Goal: Find specific page/section: Find specific page/section

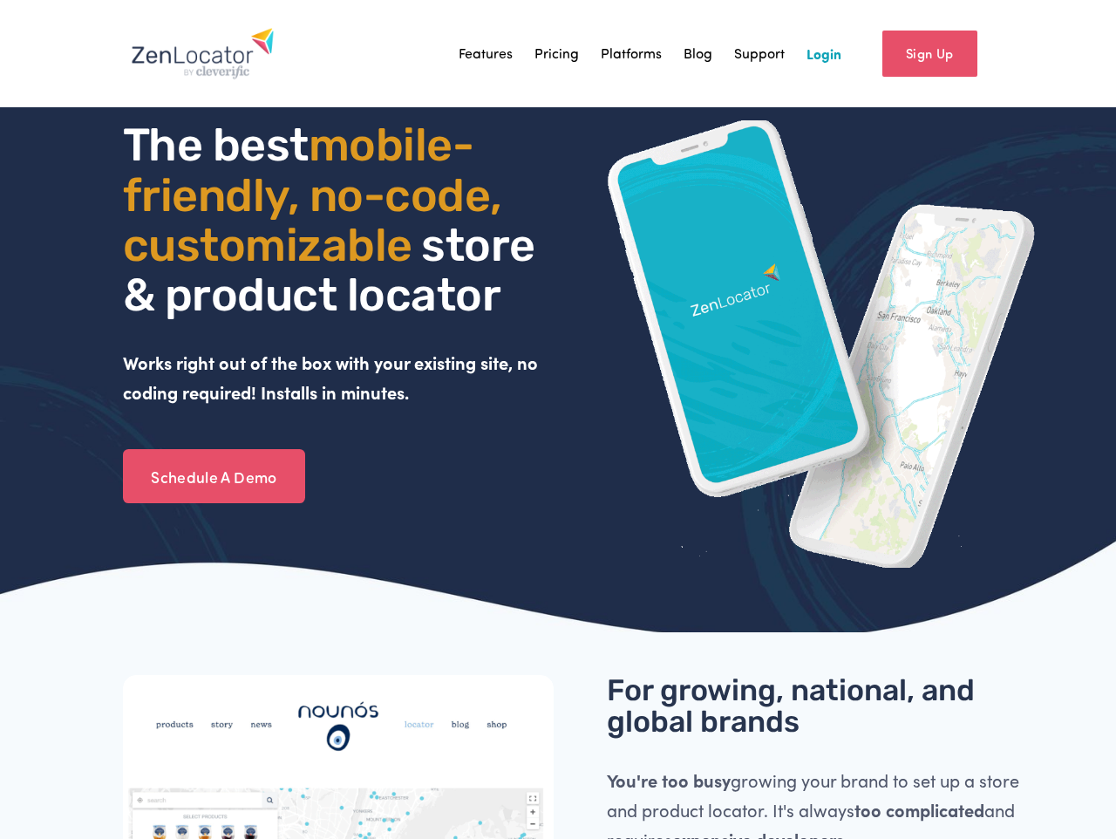
click at [815, 58] on link "Login" at bounding box center [824, 53] width 35 height 26
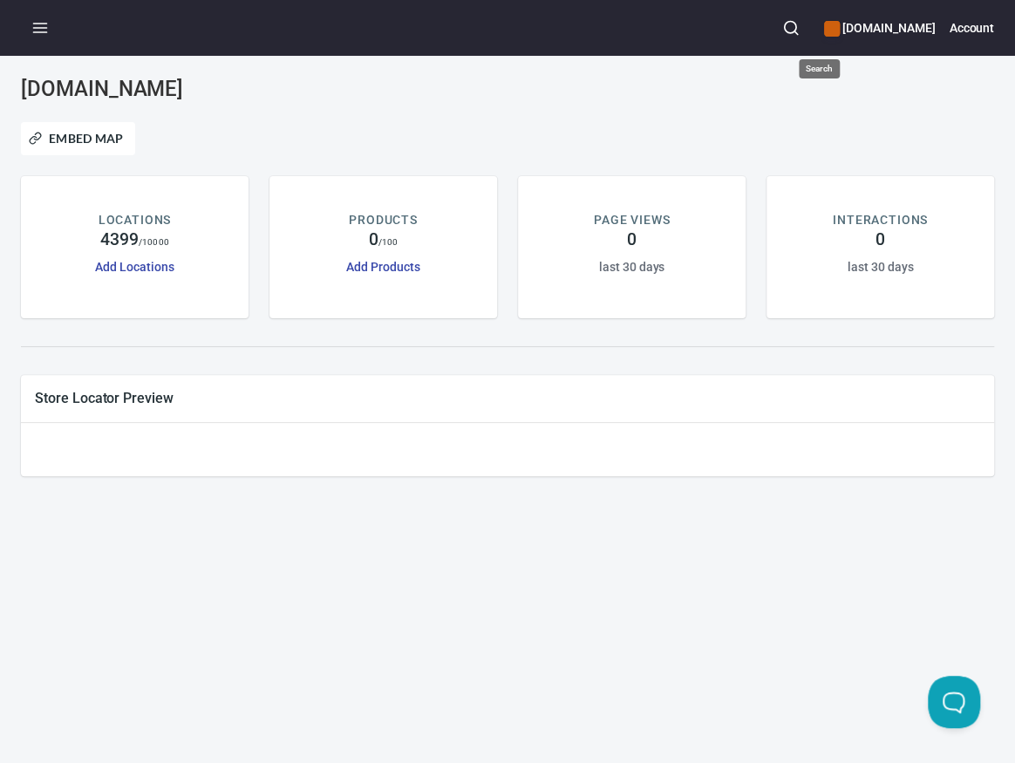
click at [800, 30] on icon "button" at bounding box center [790, 27] width 17 height 17
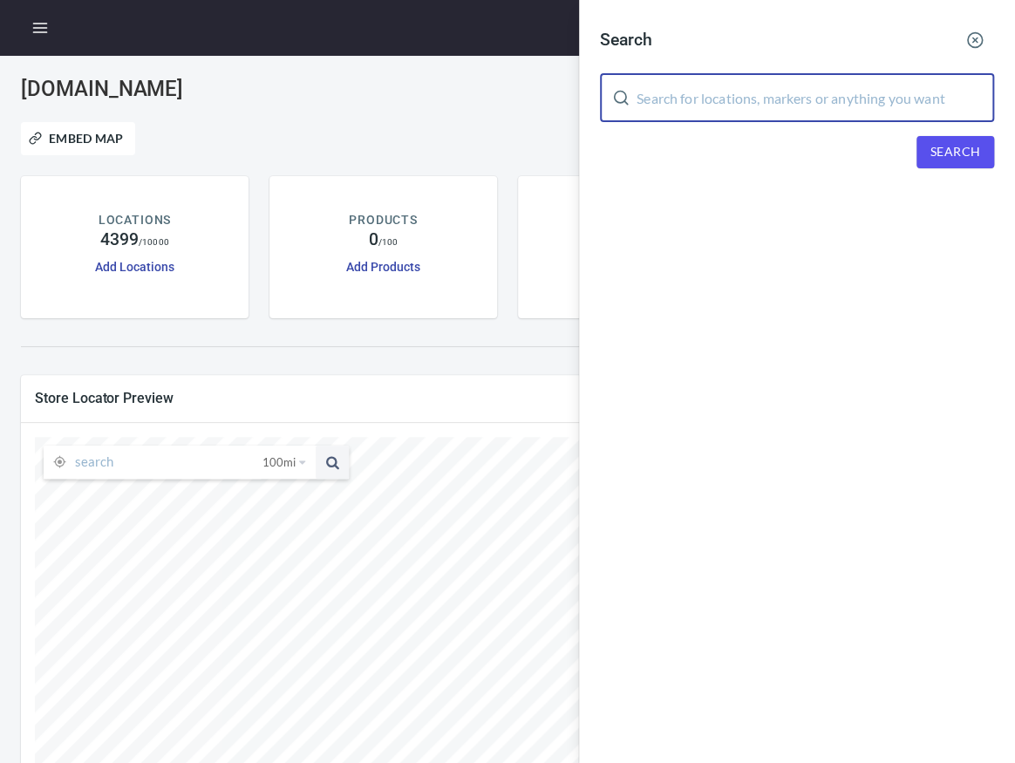
click at [794, 88] on input "text" at bounding box center [816, 97] width 358 height 49
paste input "60007"
type input "60007"
click at [956, 147] on span "Search" at bounding box center [955, 152] width 50 height 22
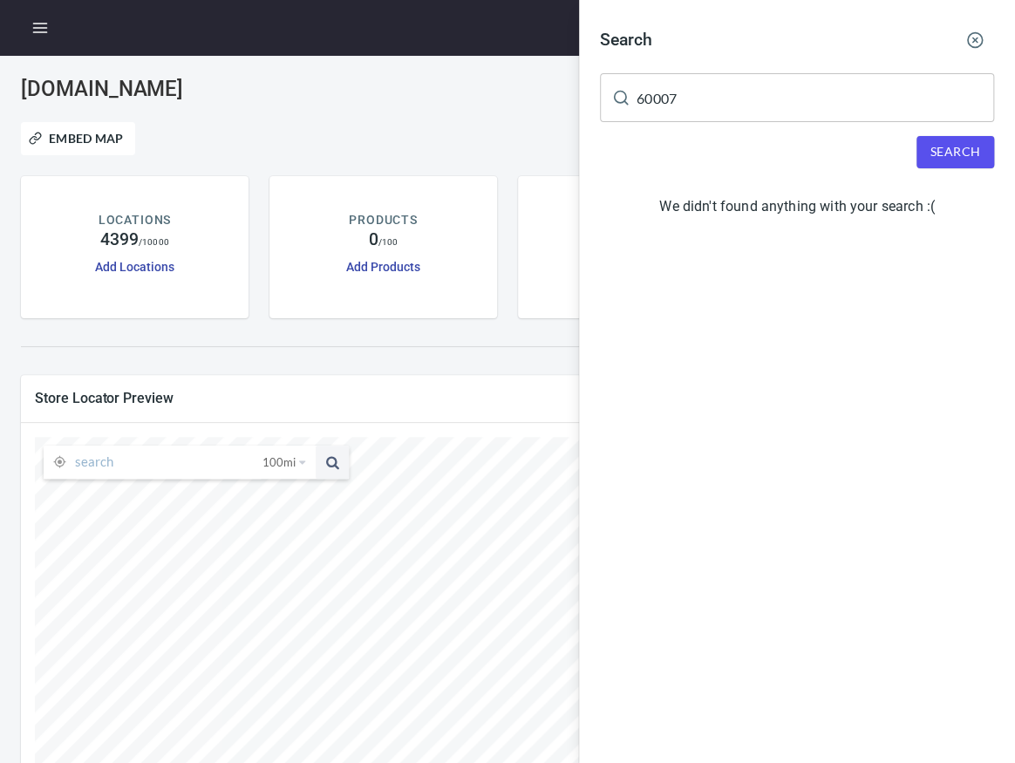
click at [960, 146] on span "Search" at bounding box center [955, 152] width 50 height 22
click at [969, 41] on icon "button" at bounding box center [974, 39] width 17 height 17
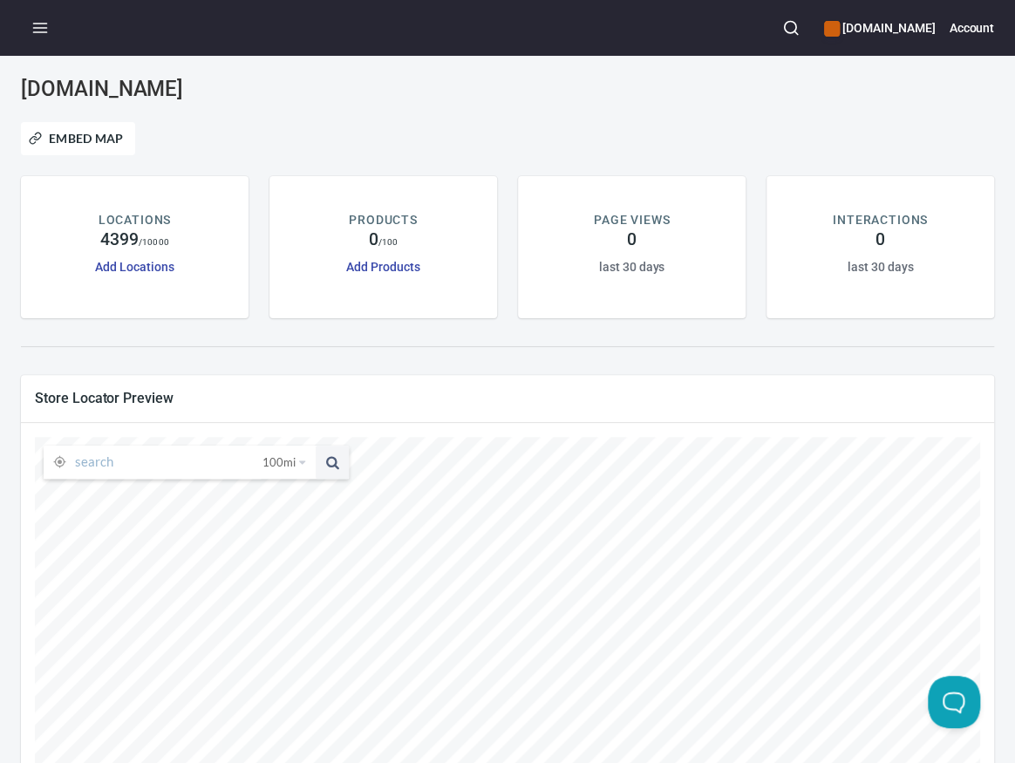
click at [201, 468] on input "text" at bounding box center [168, 462] width 187 height 33
paste input "60007"
type input "60007"
click at [290, 463] on span "100 mi" at bounding box center [278, 462] width 33 height 33
click at [289, 487] on li "25 miles" at bounding box center [290, 489] width 67 height 17
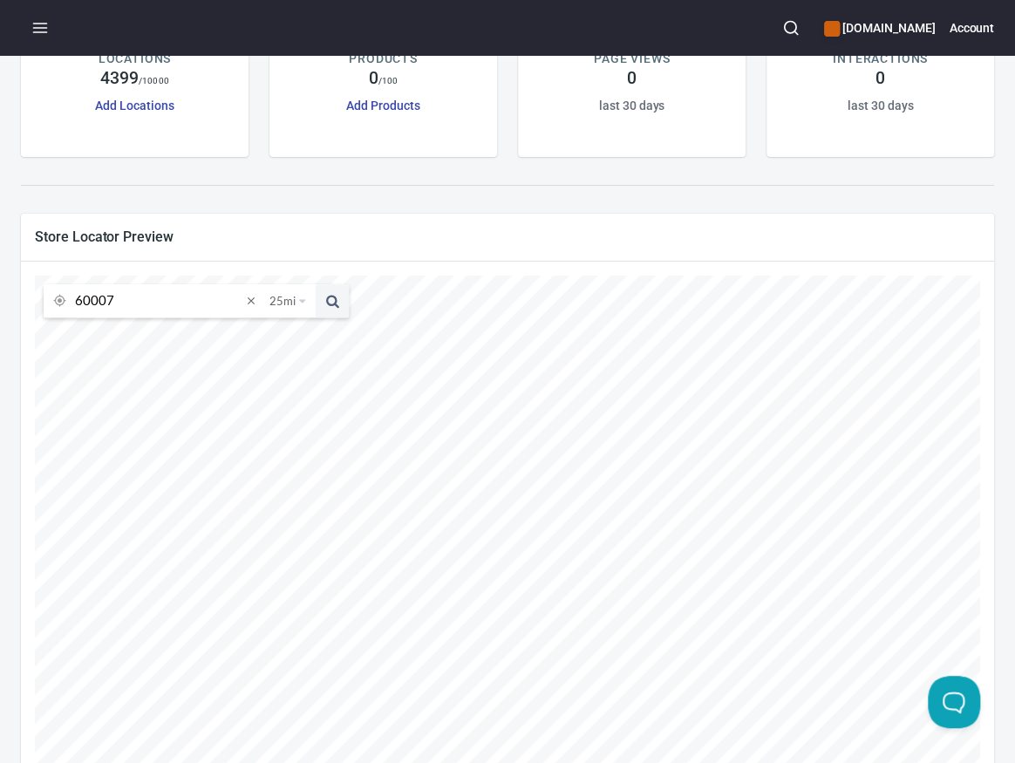
scroll to position [262, 0]
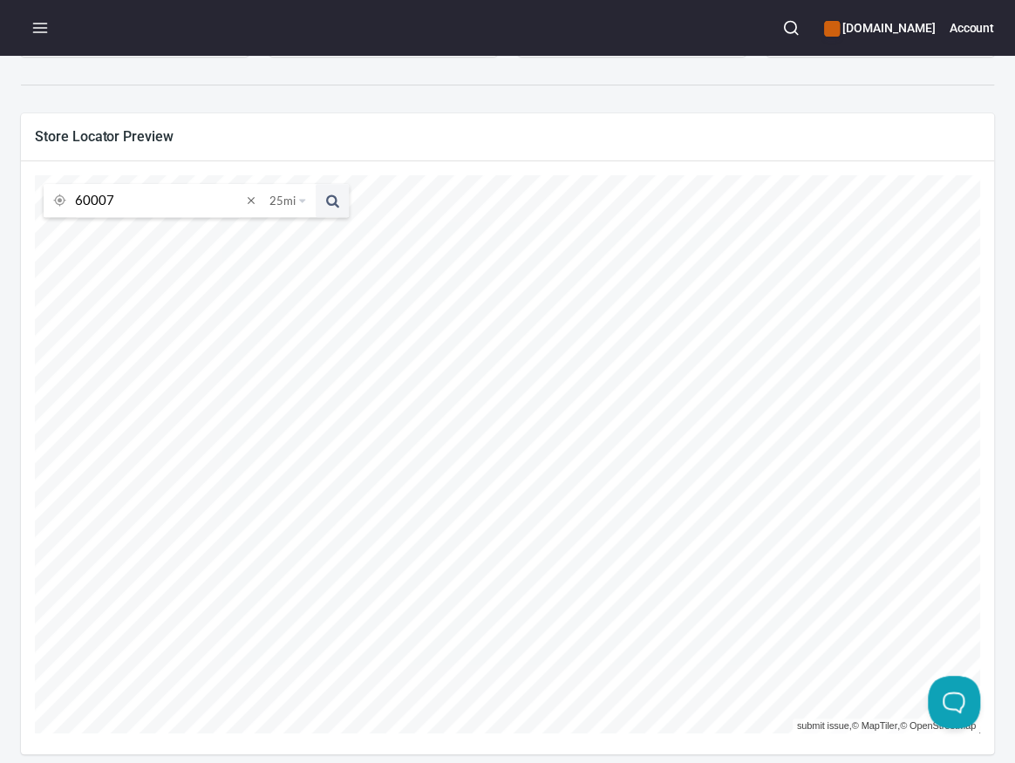
click at [163, 197] on input "60007" at bounding box center [158, 200] width 167 height 33
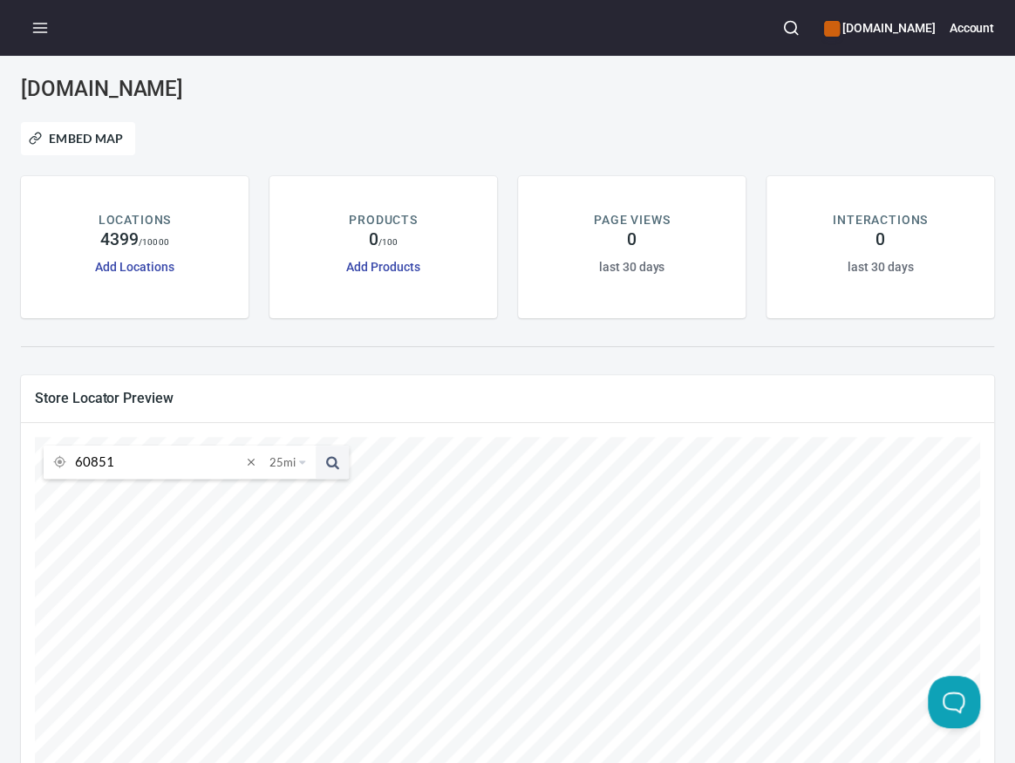
type input "60851"
click at [316, 446] on button at bounding box center [332, 462] width 33 height 33
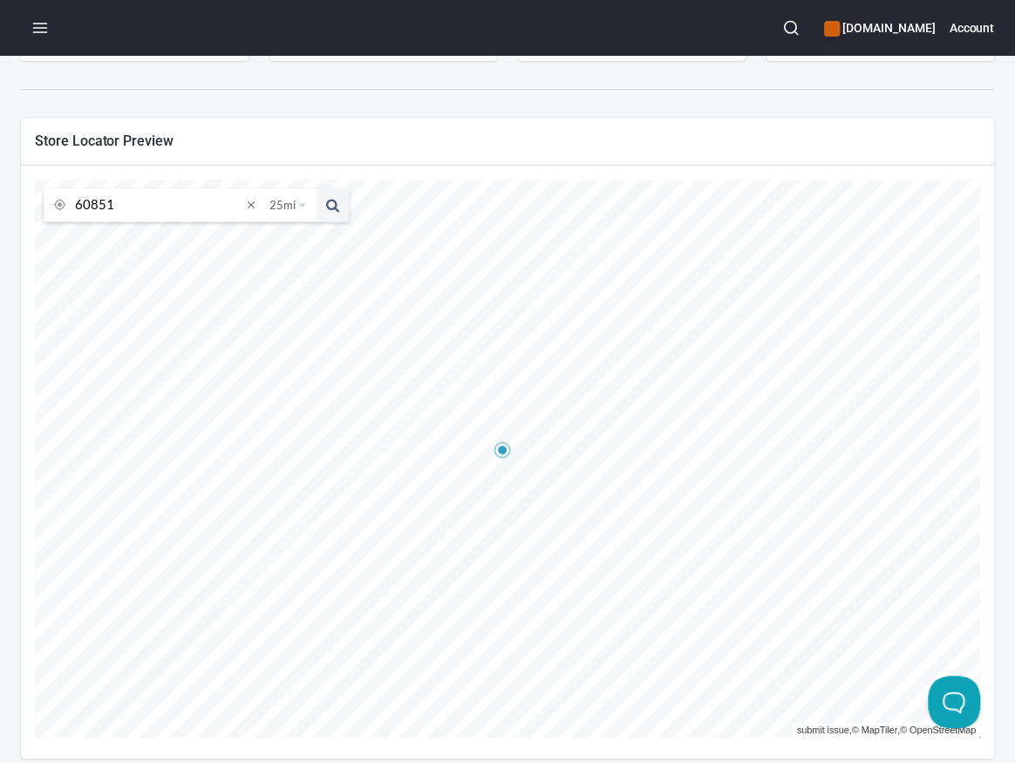
scroll to position [273, 0]
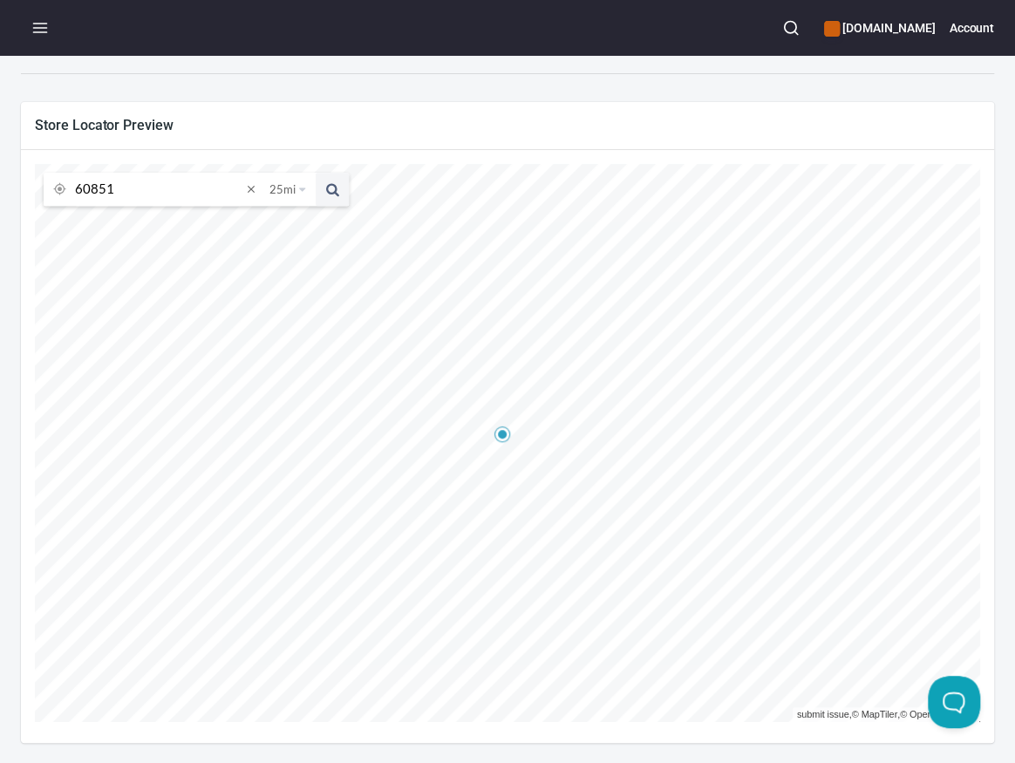
click at [195, 187] on input "60851" at bounding box center [158, 189] width 167 height 33
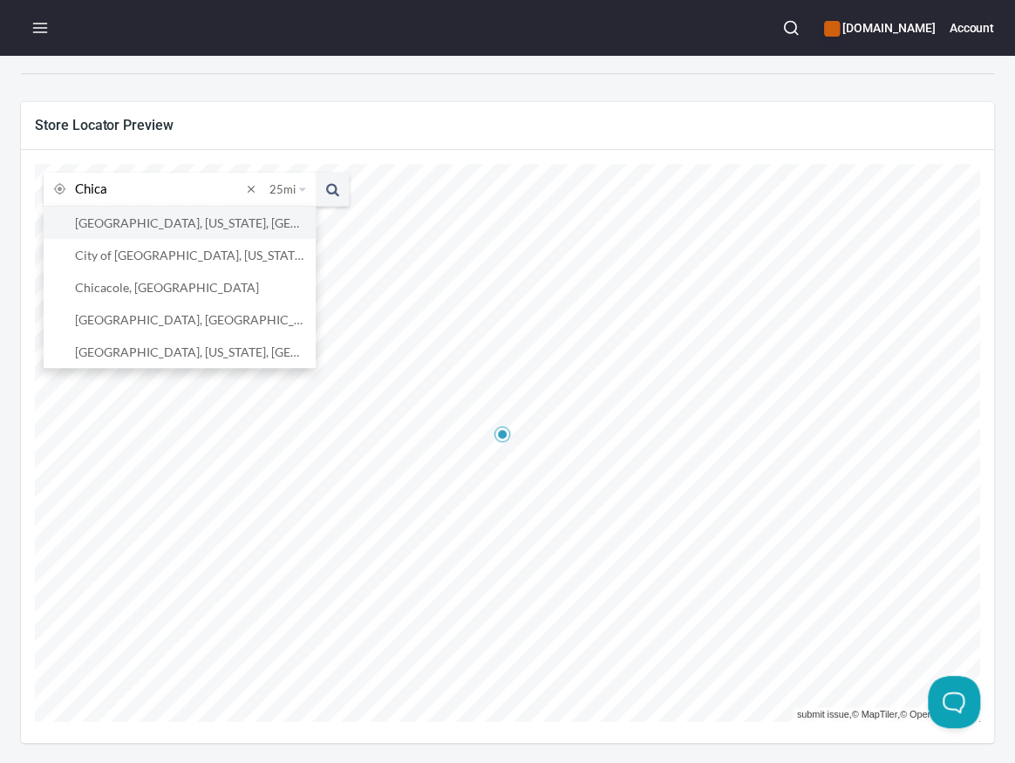
click at [179, 222] on li "[GEOGRAPHIC_DATA], [US_STATE], [GEOGRAPHIC_DATA]" at bounding box center [180, 223] width 272 height 32
type input "[GEOGRAPHIC_DATA], [US_STATE], [GEOGRAPHIC_DATA]"
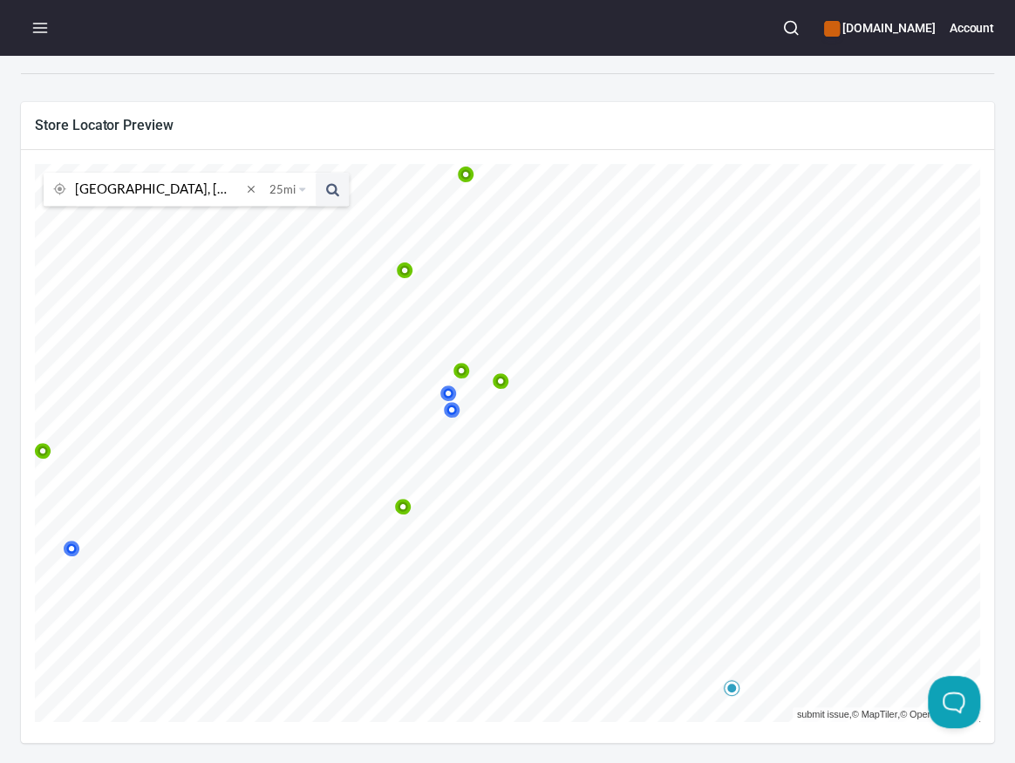
click at [49, 453] on icon at bounding box center [43, 451] width 10 height 10
click at [412, 503] on icon at bounding box center [403, 507] width 17 height 17
click at [147, 330] on icon at bounding box center [141, 326] width 10 height 10
click at [12, 444] on icon at bounding box center [4, 441] width 17 height 17
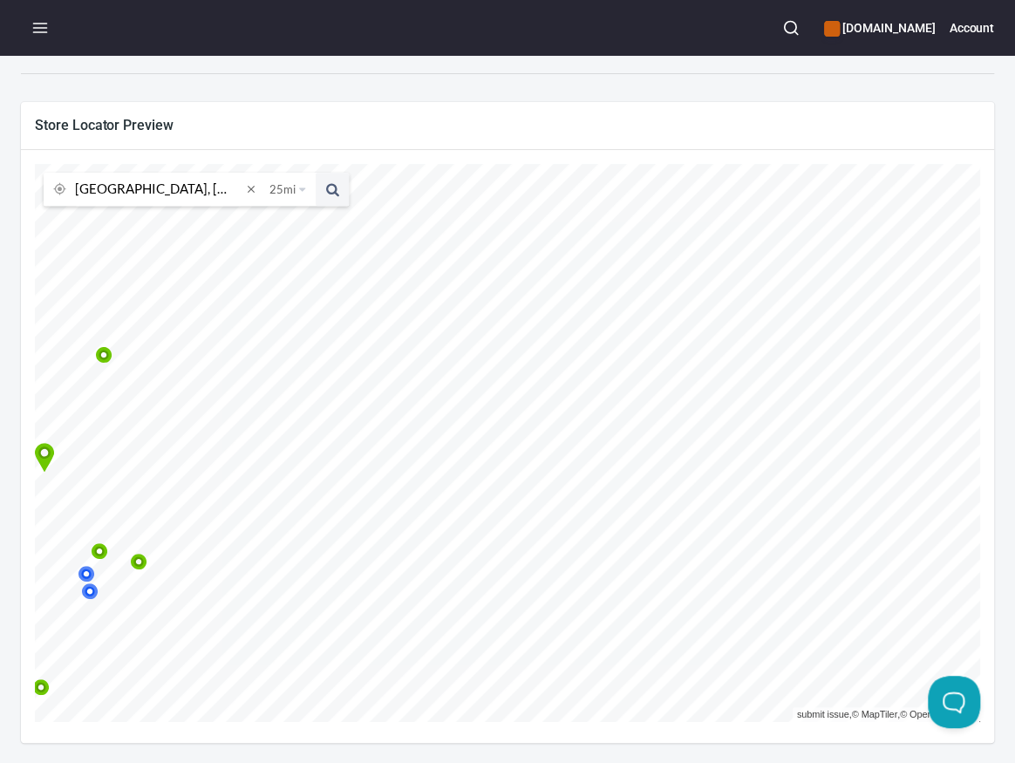
click at [112, 358] on icon at bounding box center [104, 355] width 17 height 17
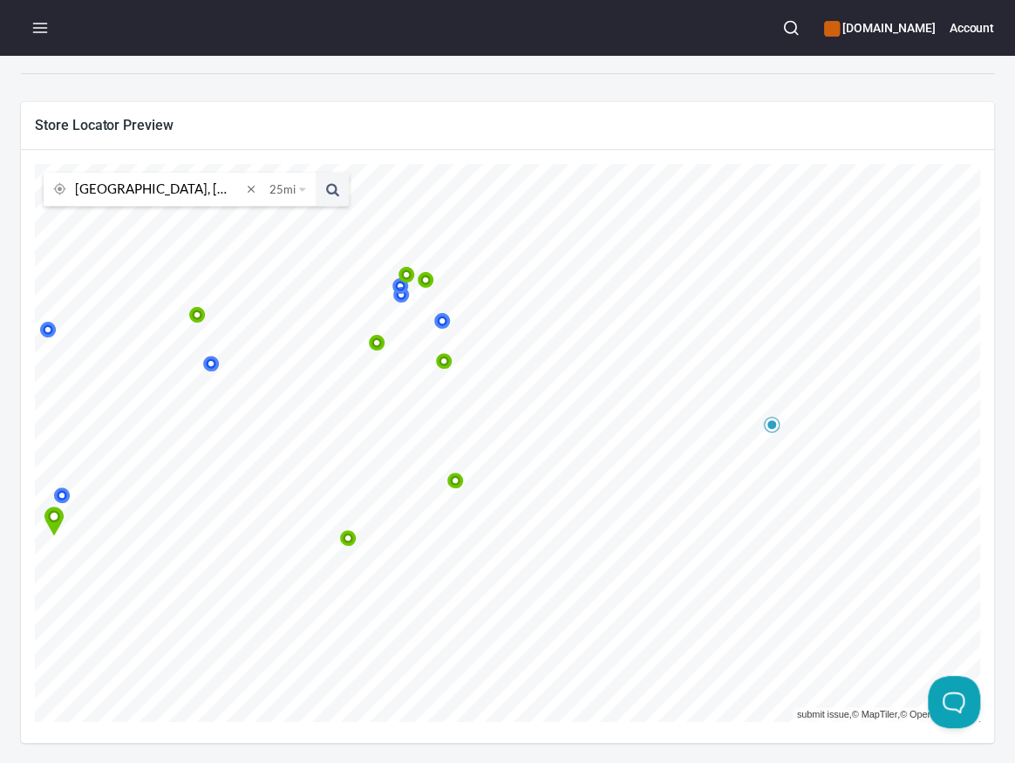
click at [203, 317] on icon at bounding box center [198, 315] width 10 height 10
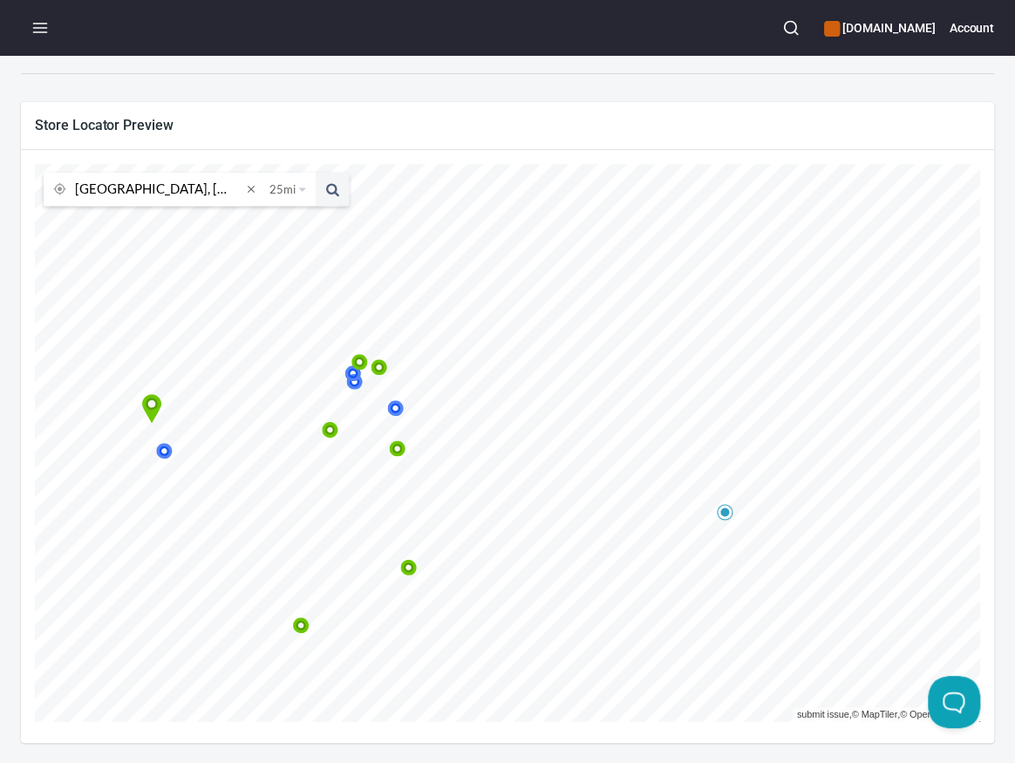
drag, startPoint x: 516, startPoint y: 460, endPoint x: 624, endPoint y: 411, distance: 117.9
click at [155, 411] on icon at bounding box center [151, 412] width 7 height 8
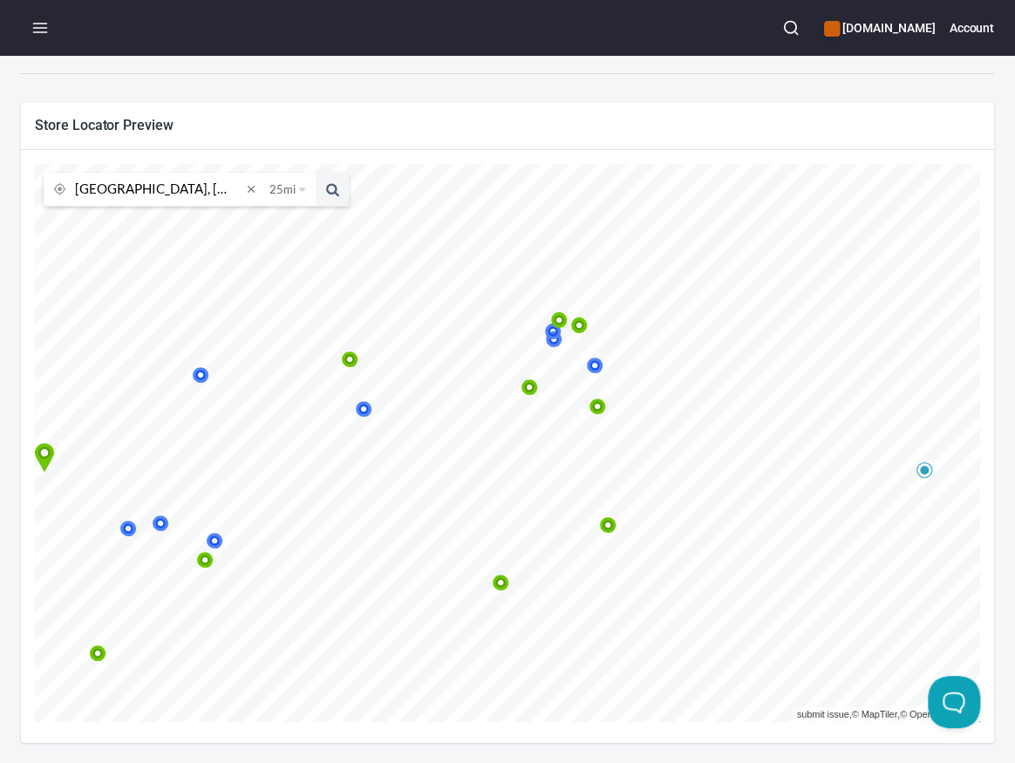
click at [211, 561] on icon at bounding box center [206, 560] width 10 height 10
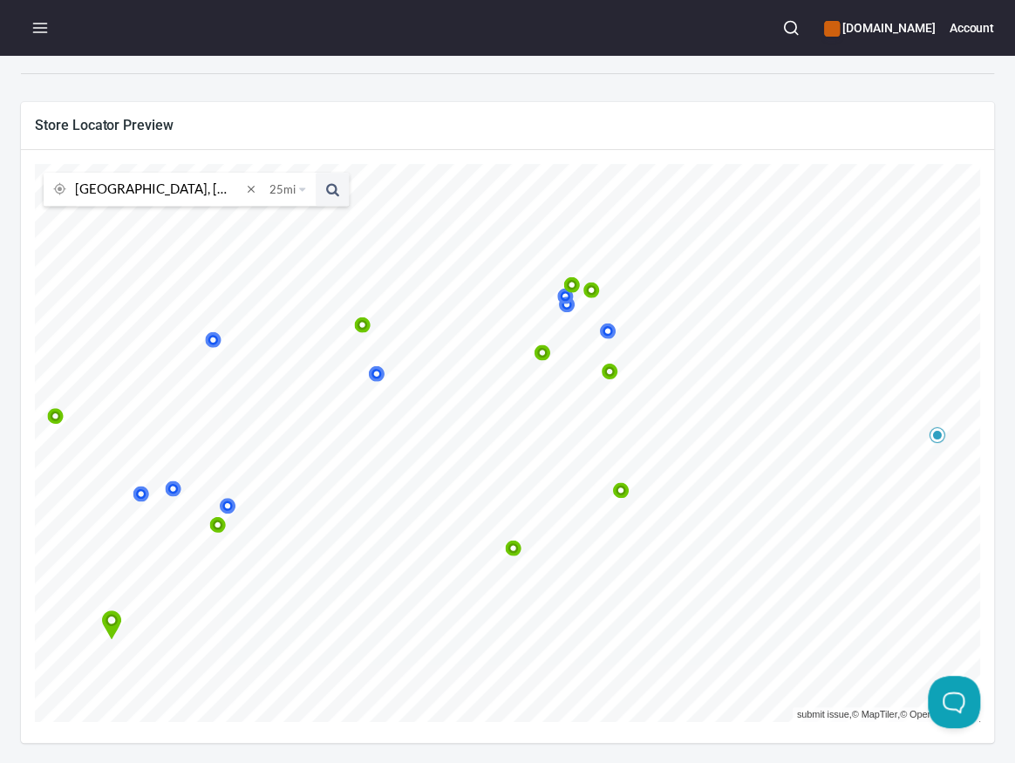
drag, startPoint x: 519, startPoint y: 467, endPoint x: 734, endPoint y: 729, distance: 339.6
click at [121, 634] on icon at bounding box center [111, 624] width 19 height 29
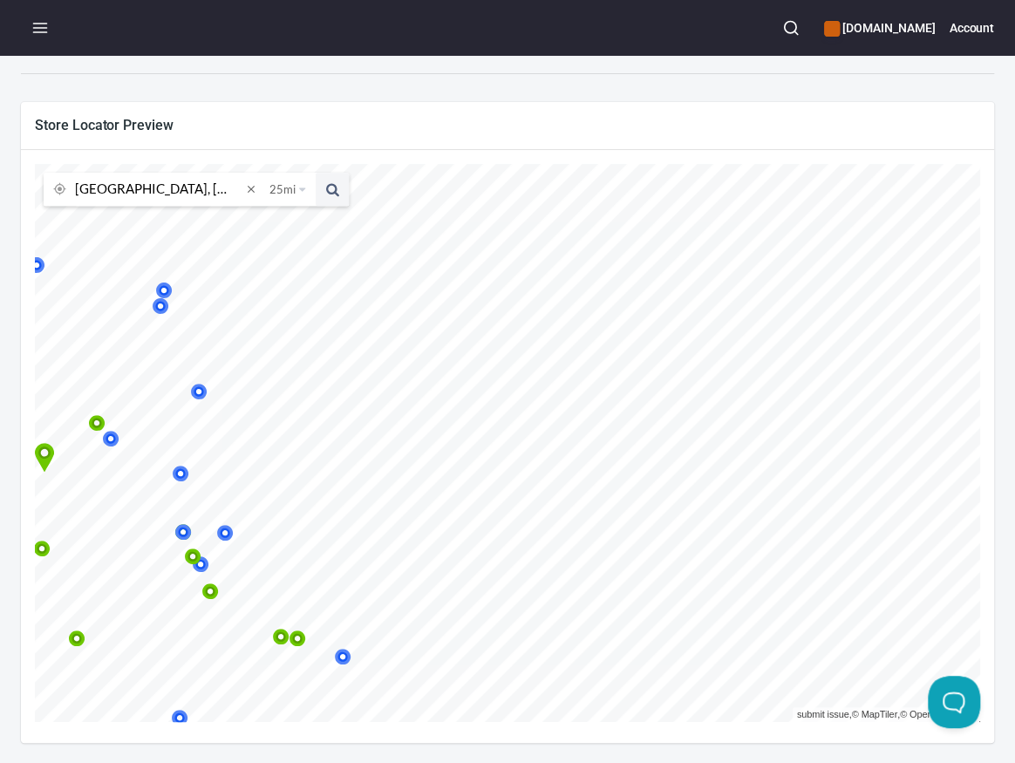
click at [9, 399] on icon at bounding box center [0, 397] width 17 height 17
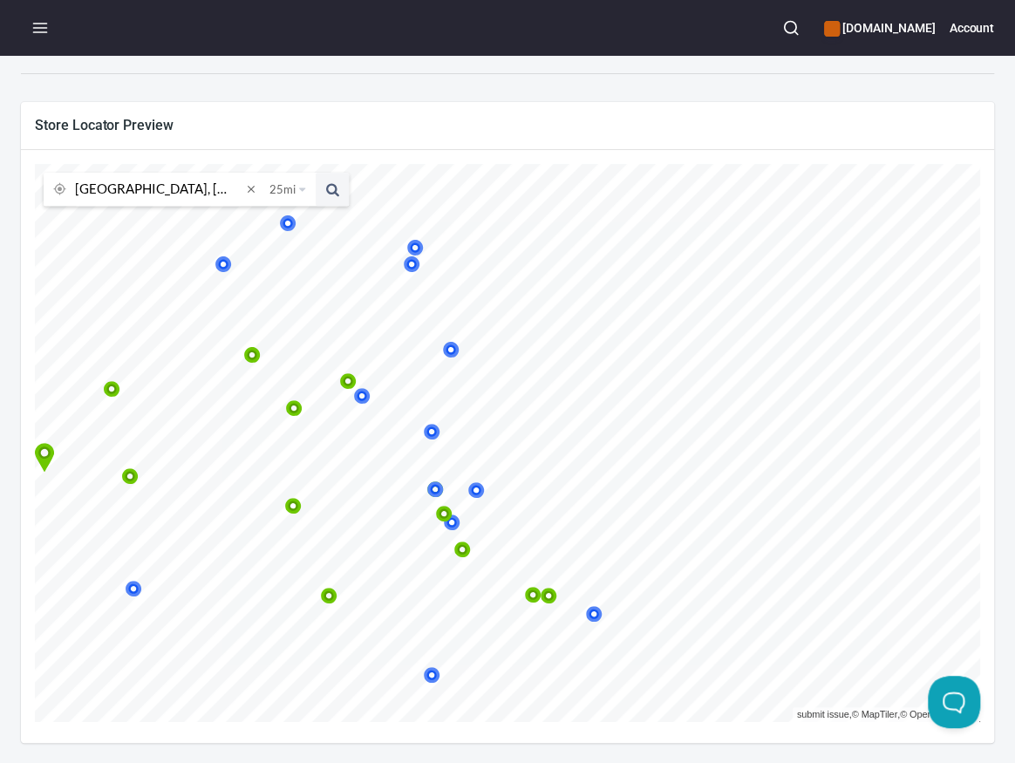
click at [120, 387] on icon at bounding box center [112, 389] width 17 height 17
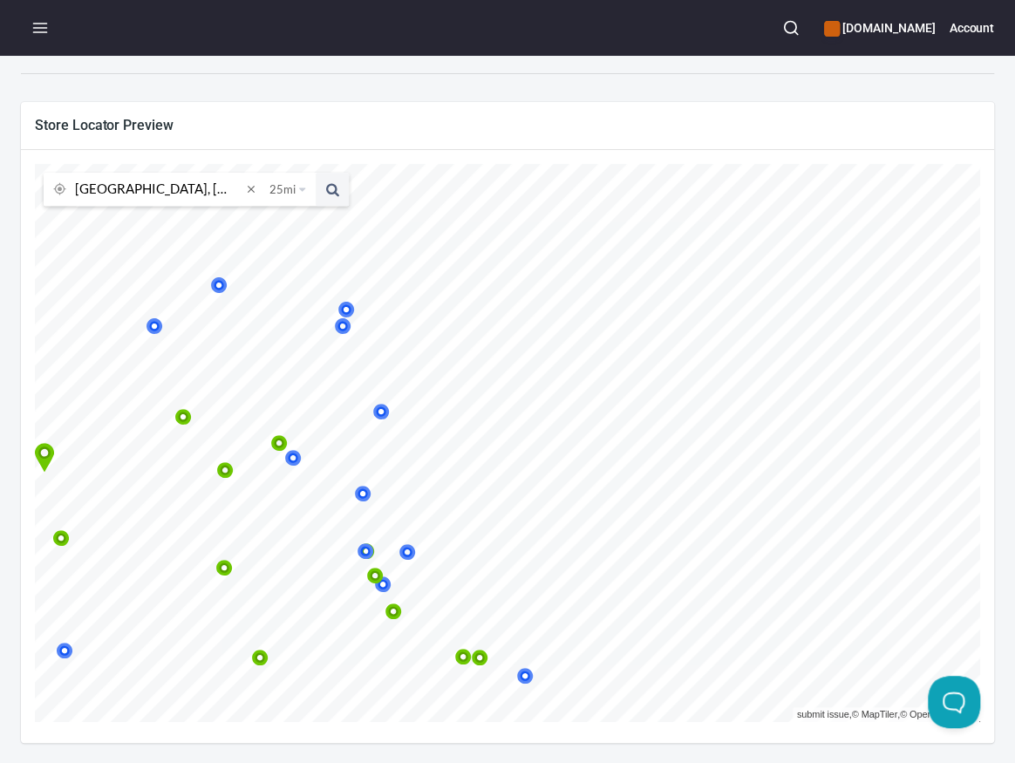
click at [192, 417] on icon at bounding box center [183, 417] width 17 height 17
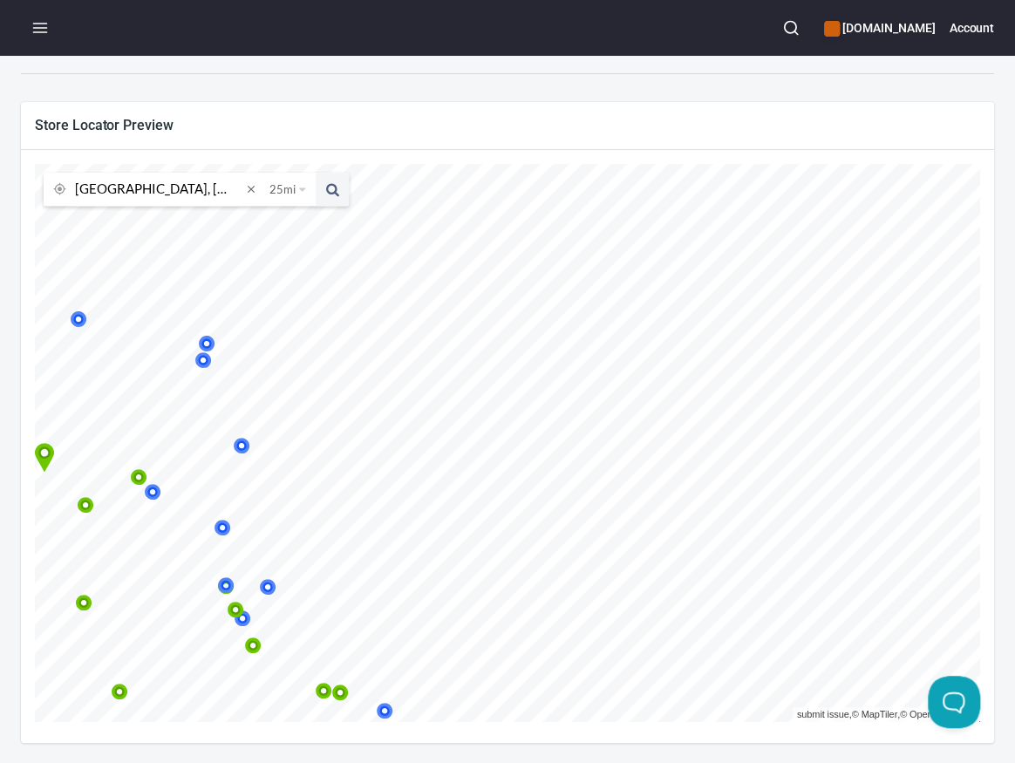
click at [147, 474] on icon at bounding box center [139, 477] width 17 height 17
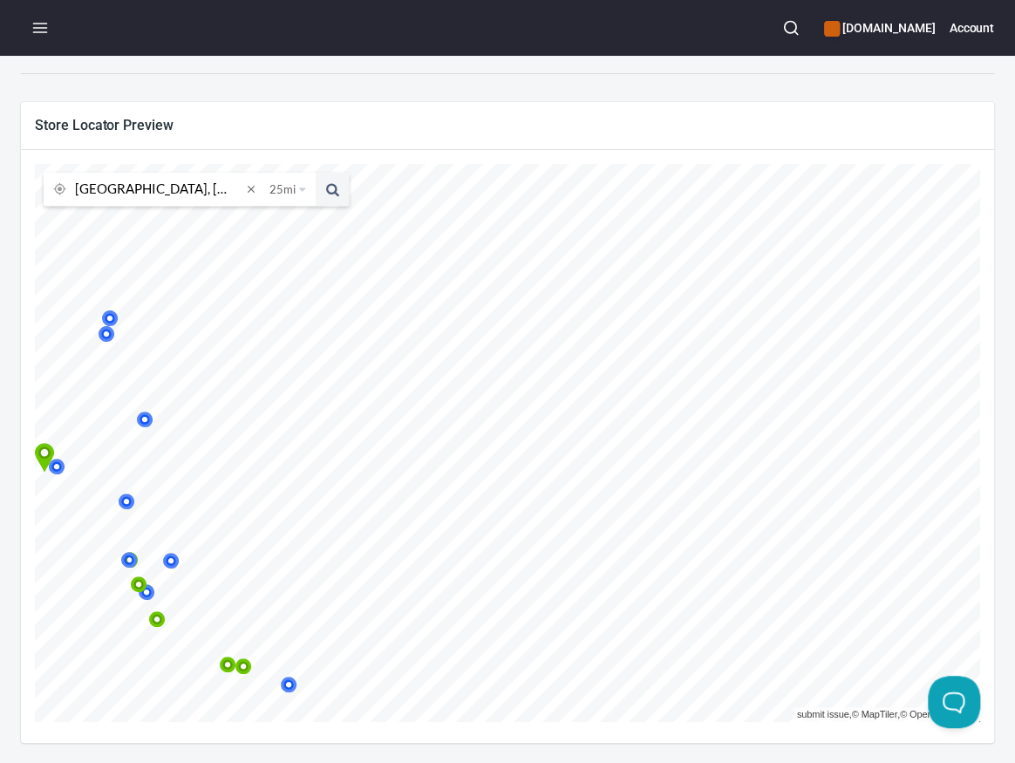
click at [147, 584] on icon at bounding box center [139, 584] width 17 height 17
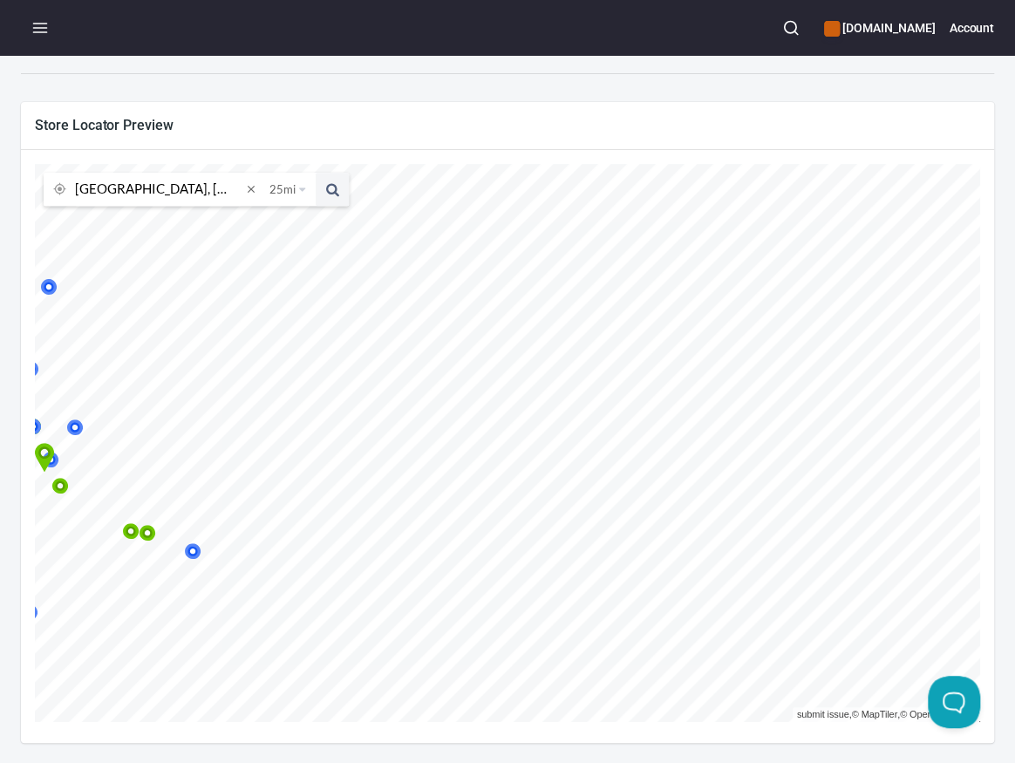
click at [137, 530] on icon at bounding box center [131, 531] width 10 height 10
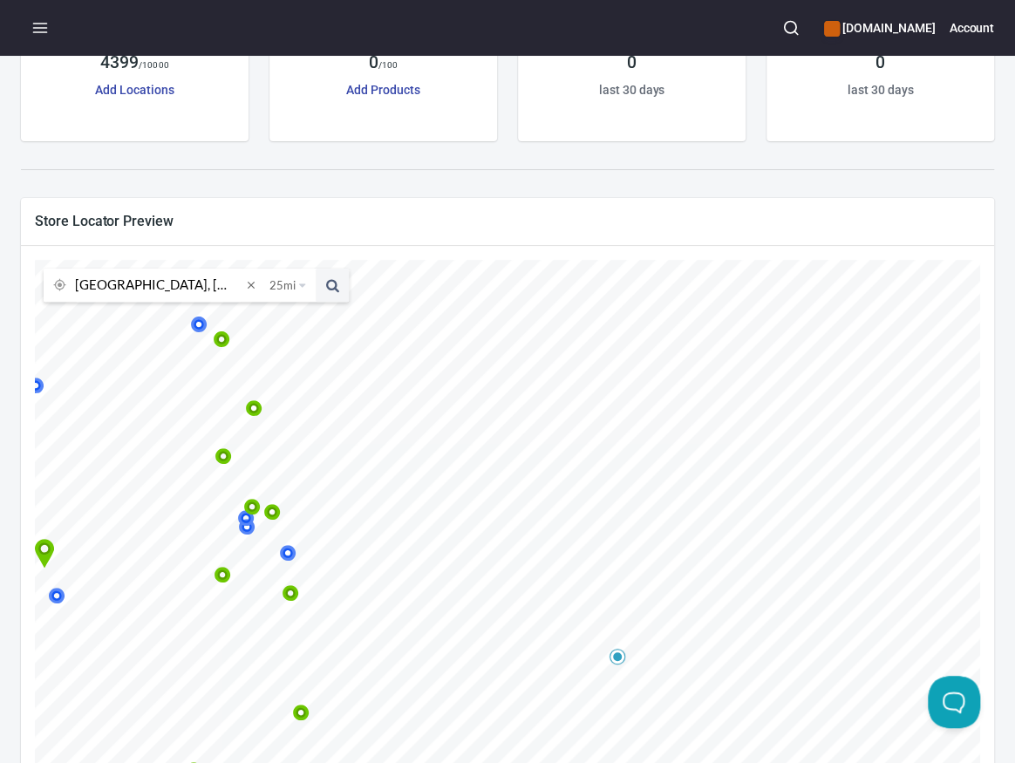
click at [310, 715] on icon at bounding box center [301, 713] width 17 height 17
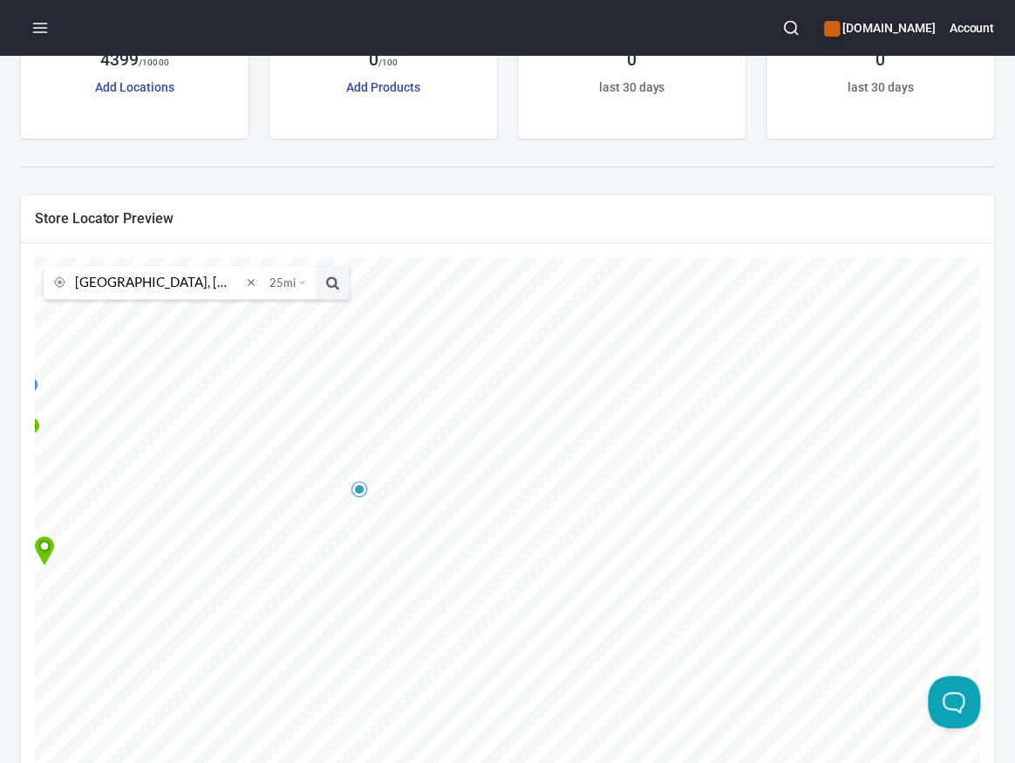
click at [37, 422] on icon at bounding box center [32, 425] width 10 height 10
click at [33, 462] on icon at bounding box center [25, 463] width 17 height 17
click at [32, 538] on icon at bounding box center [24, 539] width 17 height 17
click at [71, 548] on icon at bounding box center [62, 550] width 17 height 17
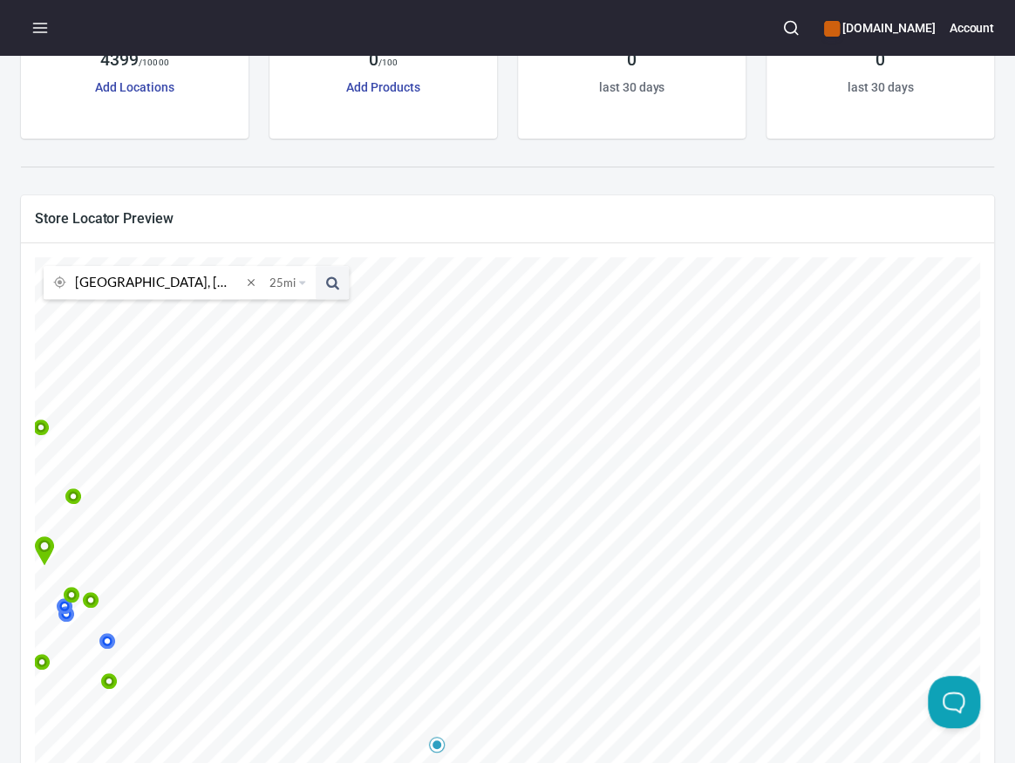
click at [82, 494] on icon at bounding box center [73, 496] width 17 height 17
click at [19, 473] on icon at bounding box center [11, 475] width 17 height 17
click at [0, 0] on icon at bounding box center [0, 0] width 0 height 0
